Goal: Information Seeking & Learning: Check status

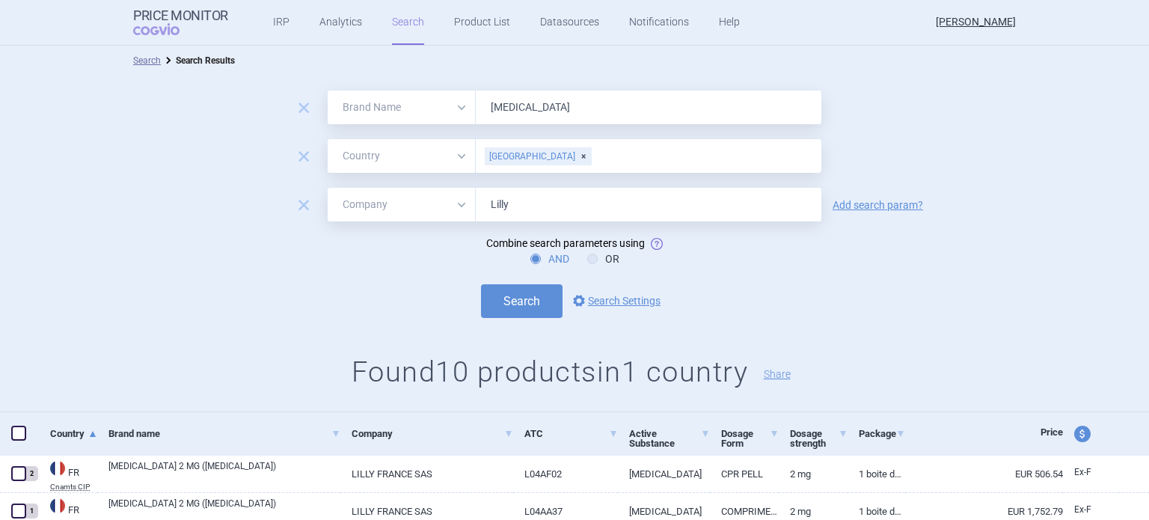
select select "brandName"
select select "country"
select select "mah"
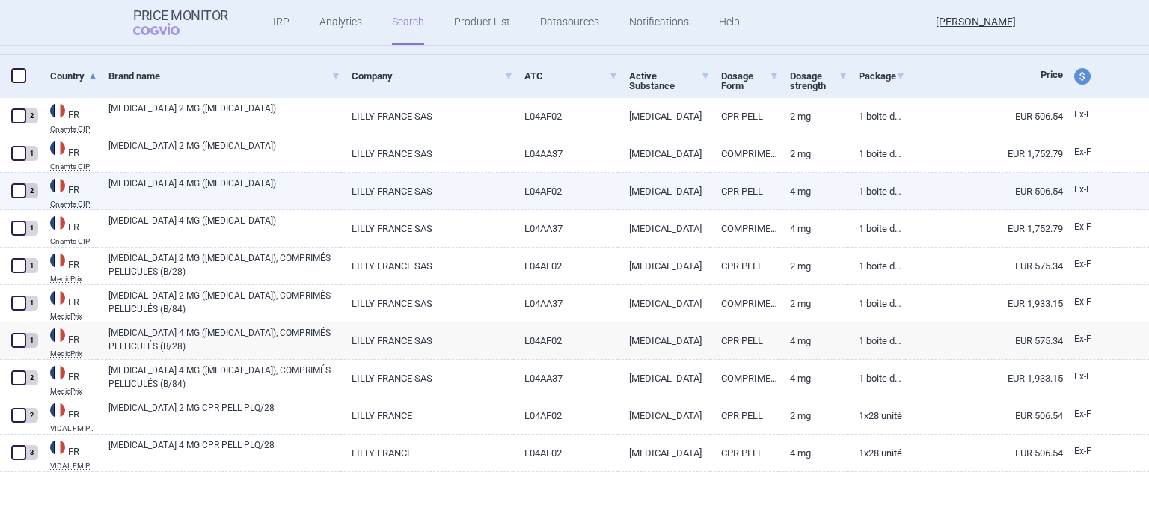
click at [756, 188] on link "CPR PELL" at bounding box center [744, 191] width 69 height 37
select select "EUR"
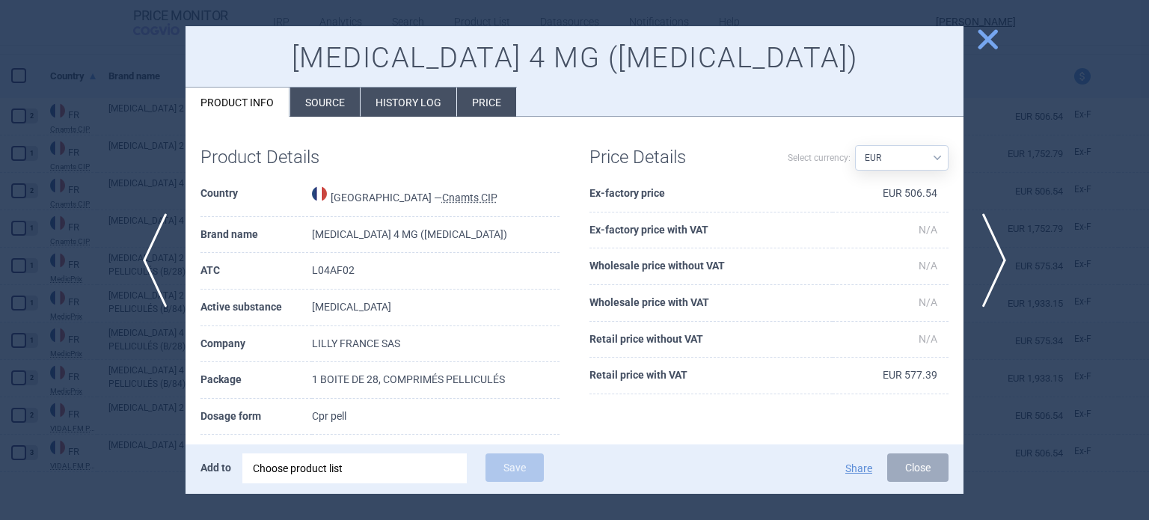
click at [404, 110] on li "History log" at bounding box center [409, 102] width 96 height 29
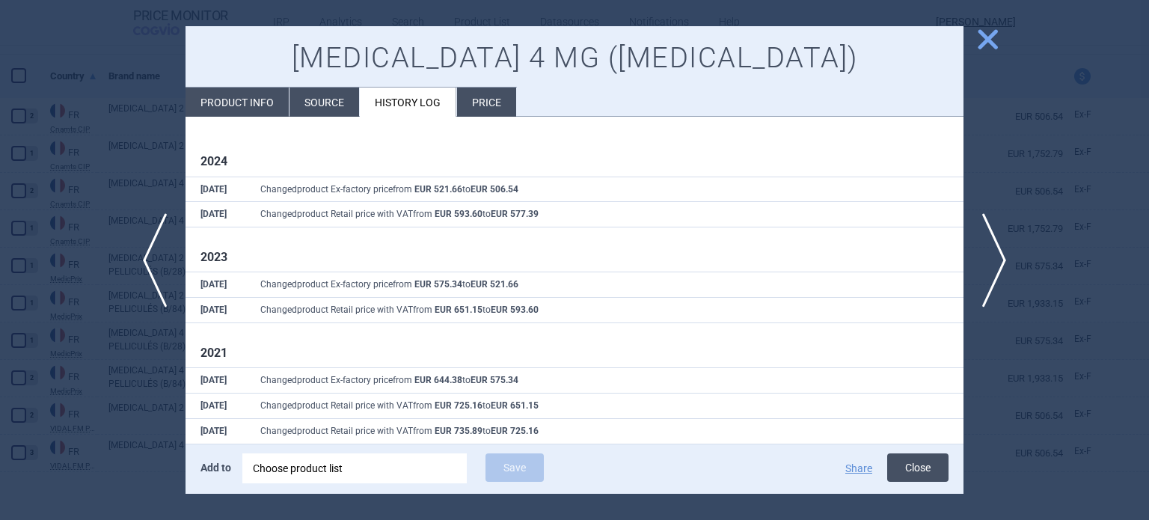
click at [927, 466] on button "Close" at bounding box center [917, 467] width 61 height 28
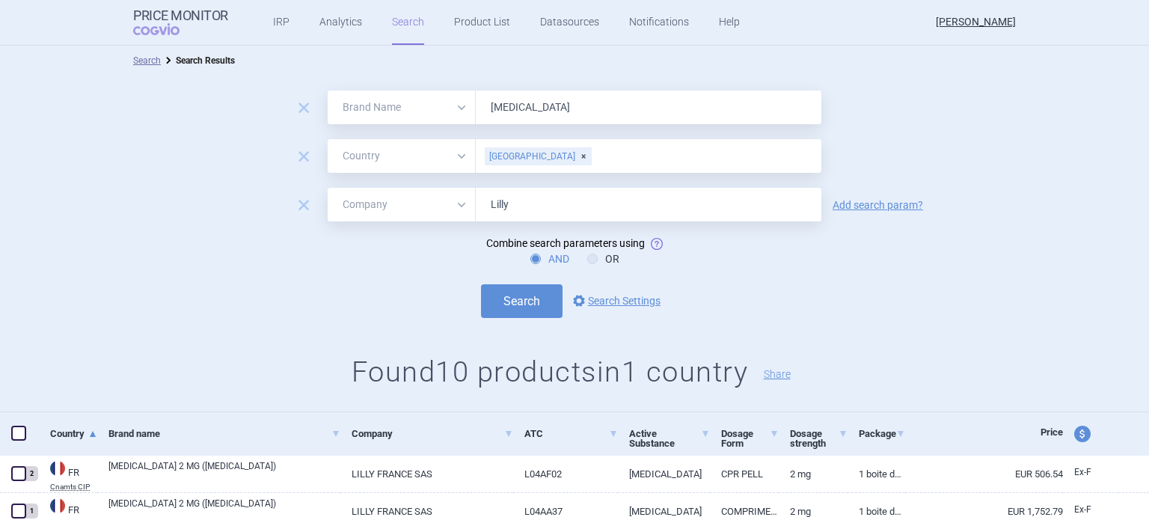
click at [592, 153] on input "text" at bounding box center [702, 156] width 221 height 19
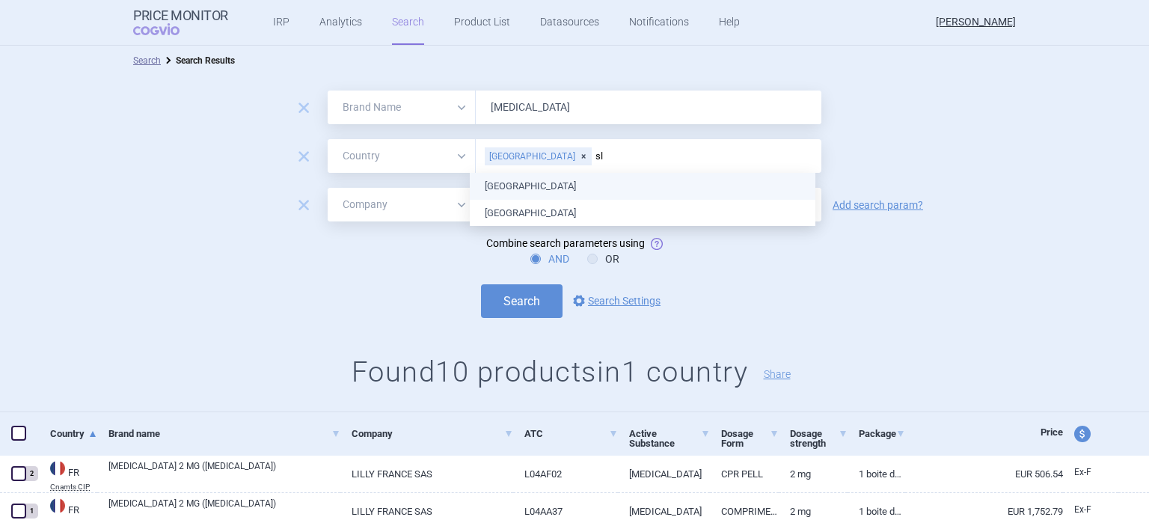
type input "slo"
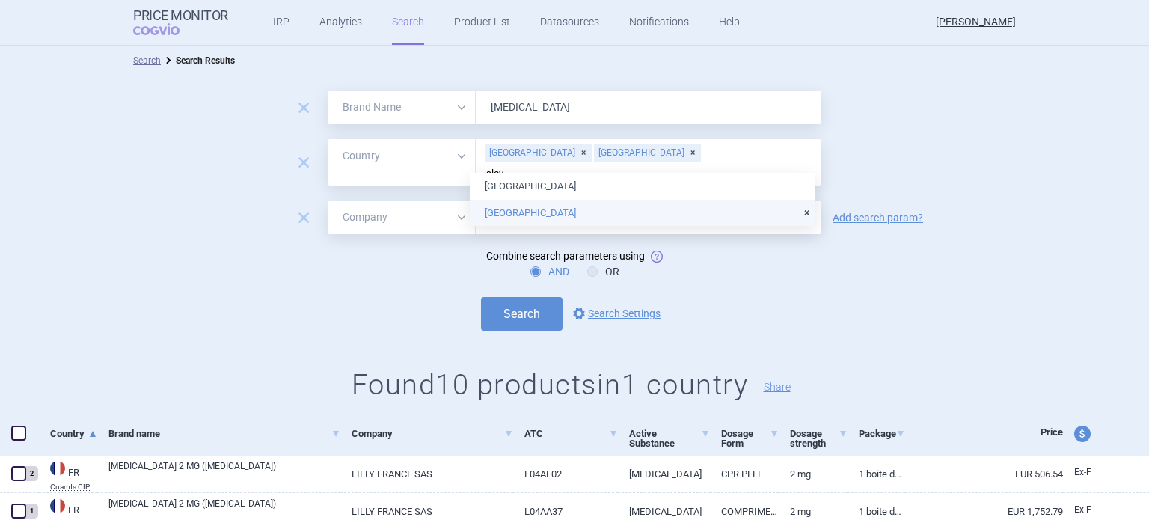
type input "slova"
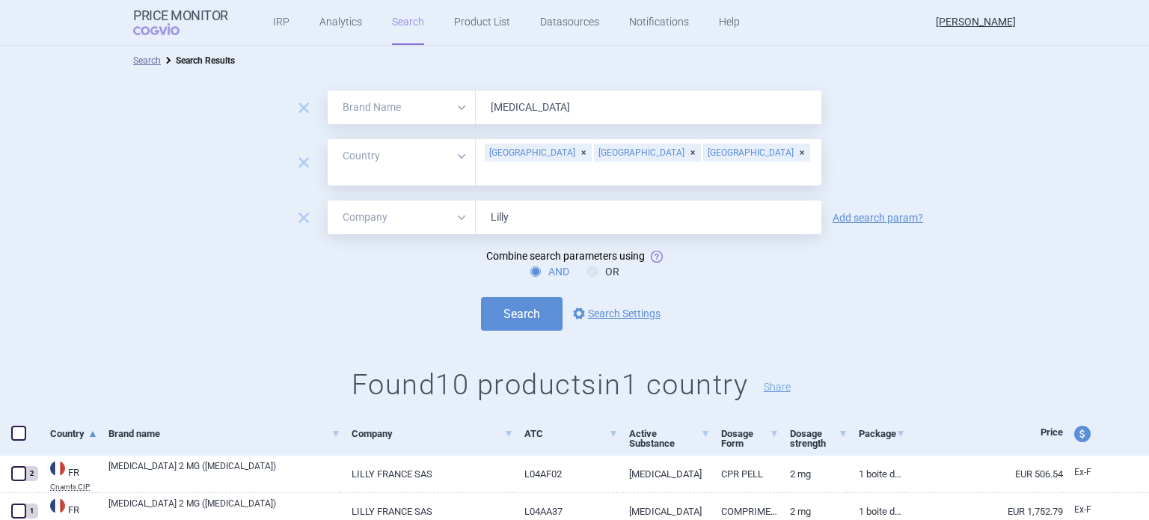
click at [898, 277] on form "remove All Brand Name ATC Company Active Substance Country Newer than [MEDICAL_…" at bounding box center [574, 211] width 1149 height 240
click at [517, 306] on button "Search" at bounding box center [522, 314] width 82 height 34
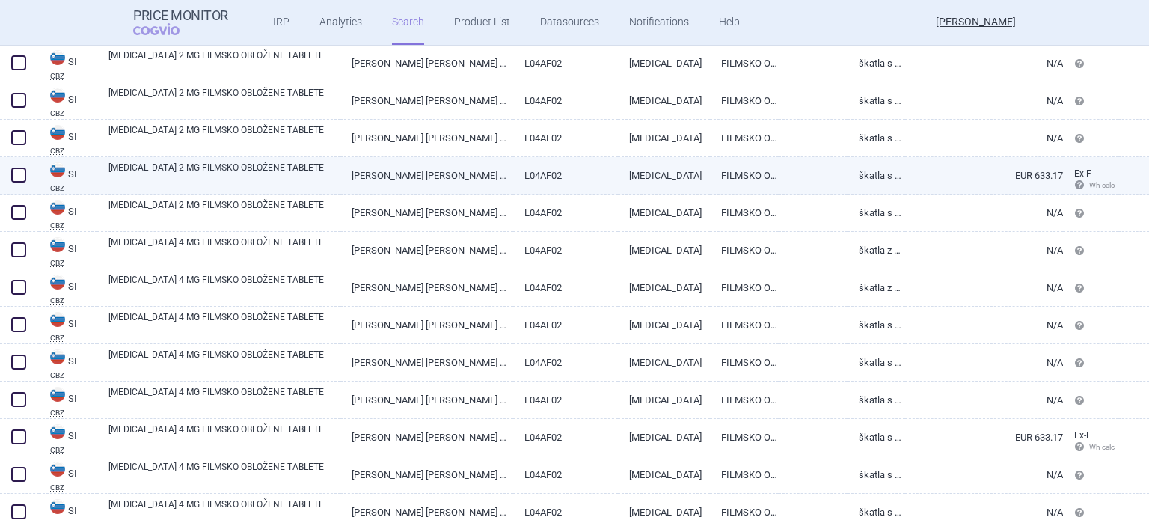
scroll to position [898, 0]
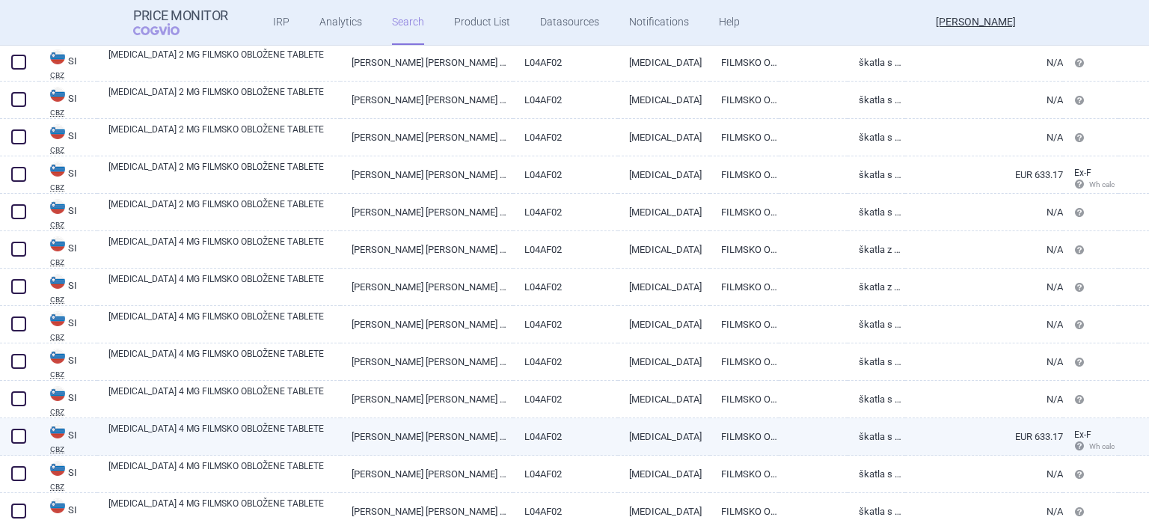
click at [760, 434] on link "FILMSKO OBLOŽENA TABLETA" at bounding box center [744, 436] width 69 height 37
select select "EUR"
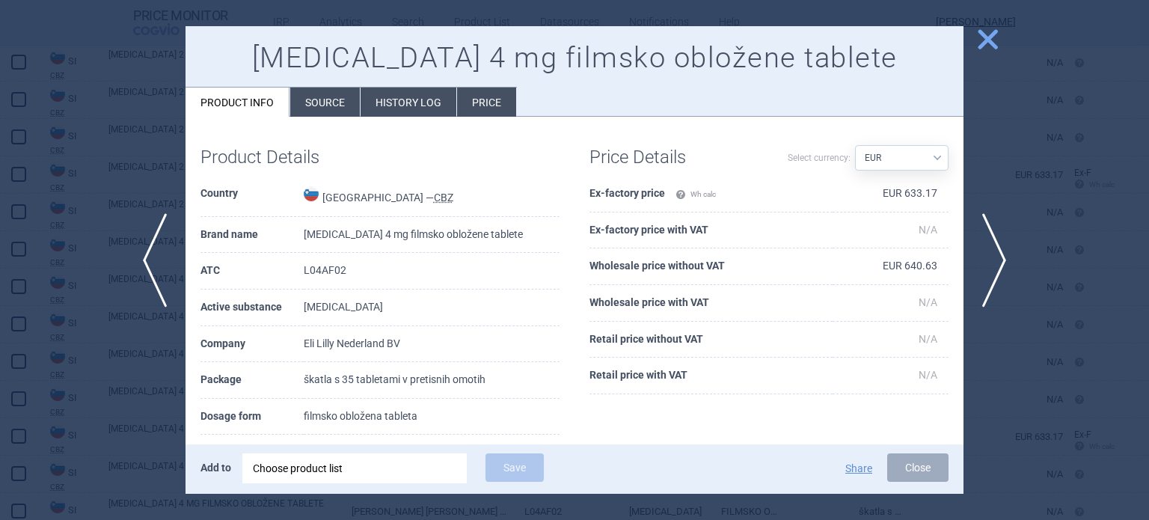
click at [410, 102] on li "History log" at bounding box center [409, 102] width 96 height 29
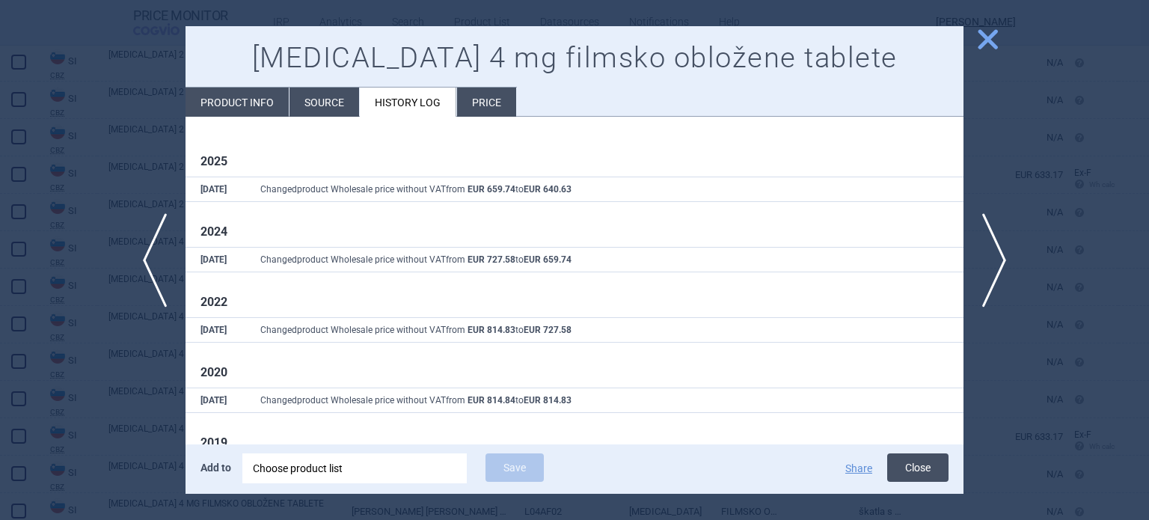
click at [918, 469] on button "Close" at bounding box center [917, 467] width 61 height 28
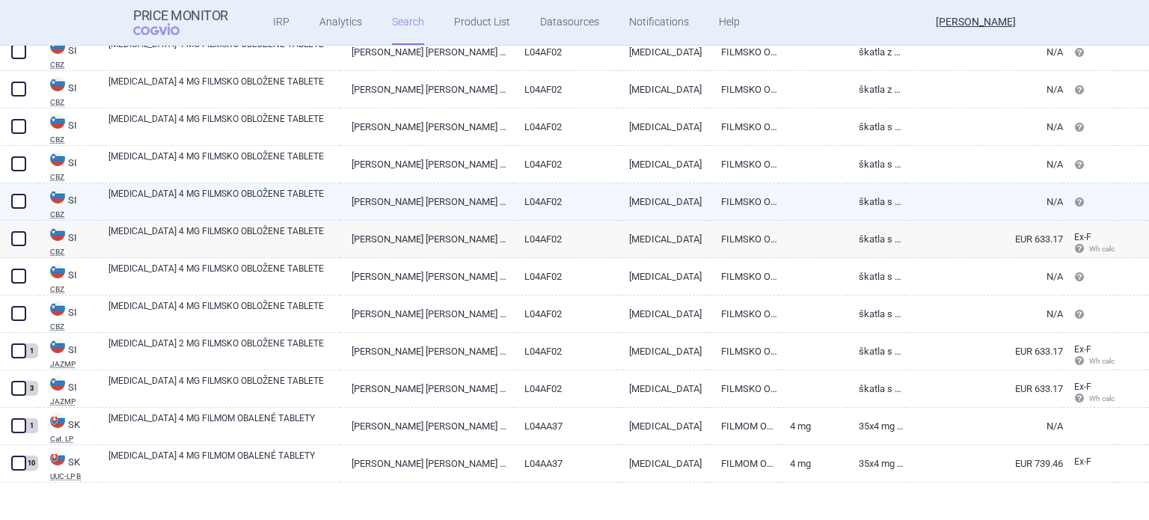
scroll to position [1105, 0]
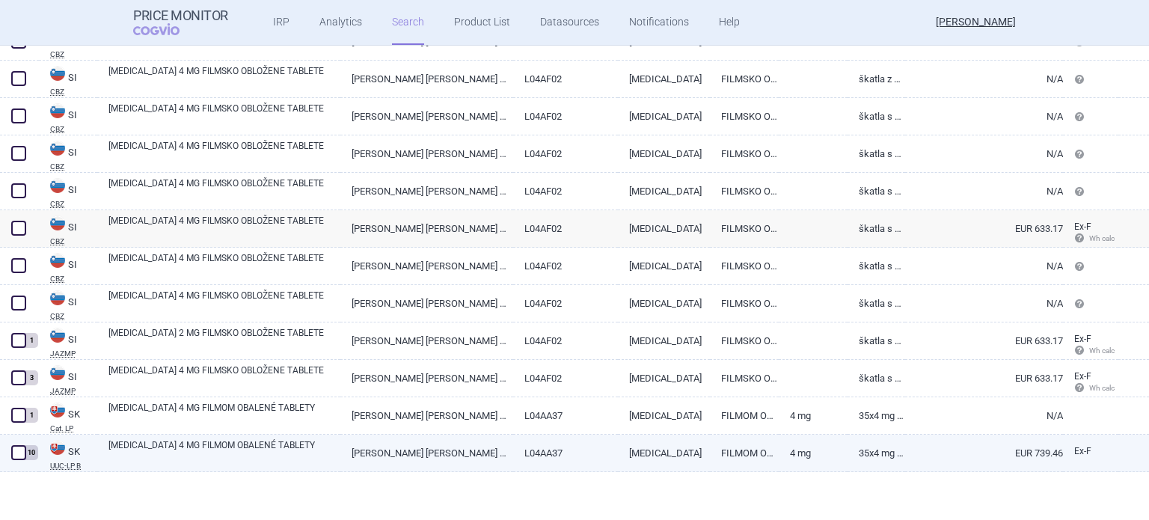
click at [747, 454] on link "FILMOM OBALENÁ TABLETA" at bounding box center [744, 453] width 69 height 37
select select "EUR"
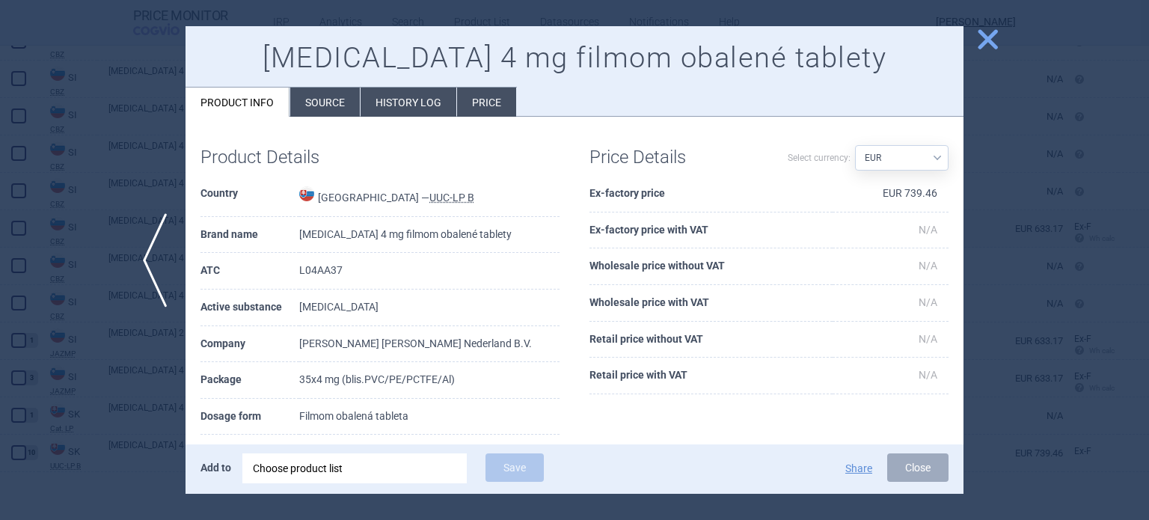
click at [413, 101] on li "History log" at bounding box center [409, 102] width 96 height 29
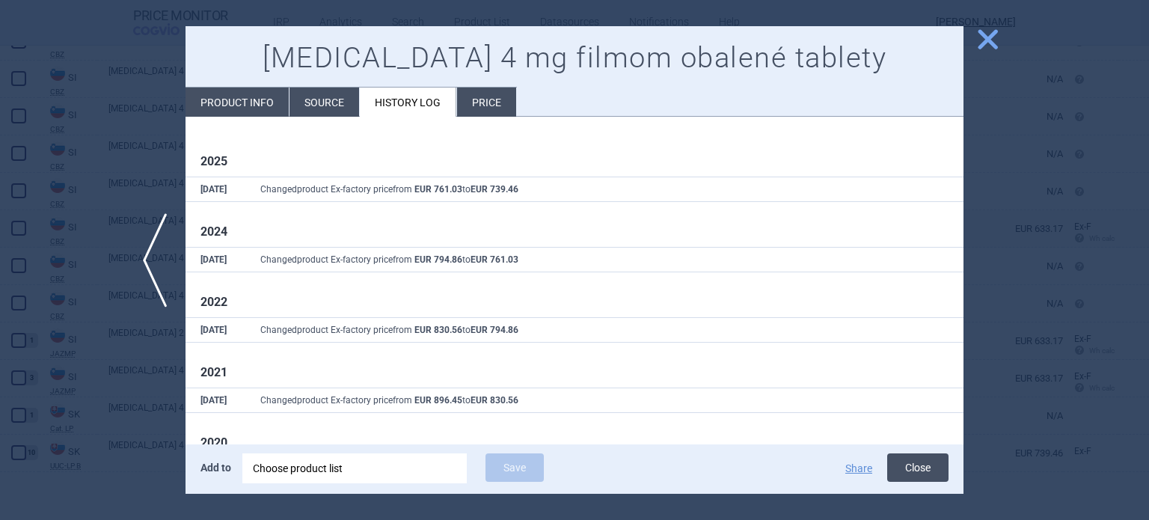
click at [927, 473] on button "Close" at bounding box center [917, 467] width 61 height 28
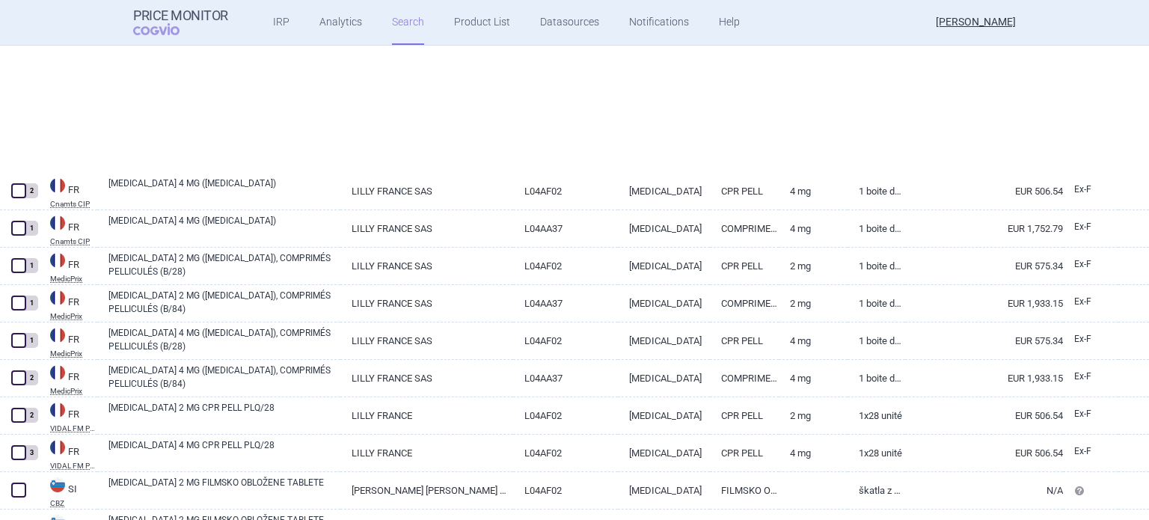
select select "brandName"
select select "country"
select select "mah"
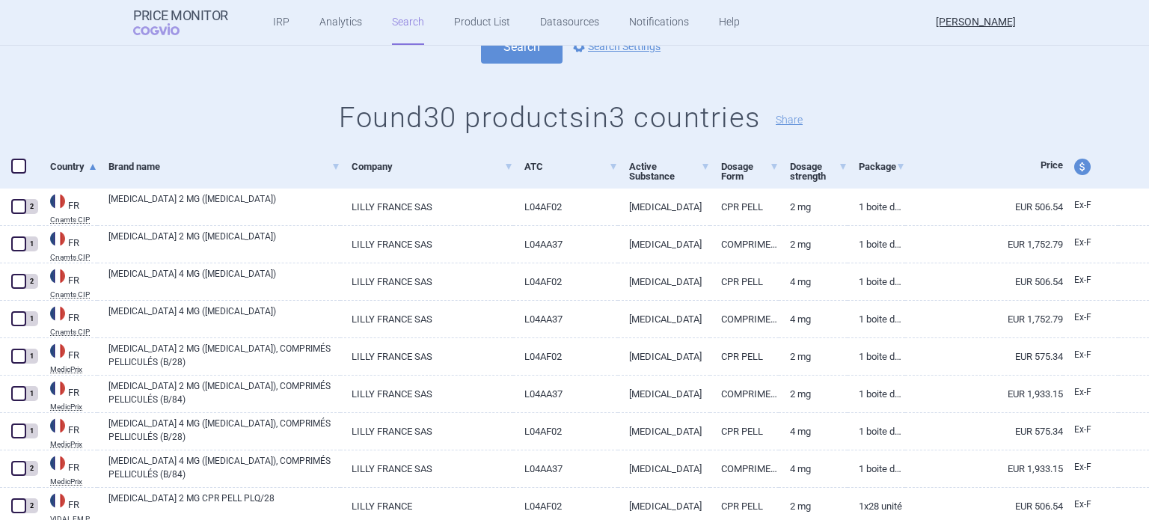
scroll to position [283, 0]
